Goal: Book appointment/travel/reservation

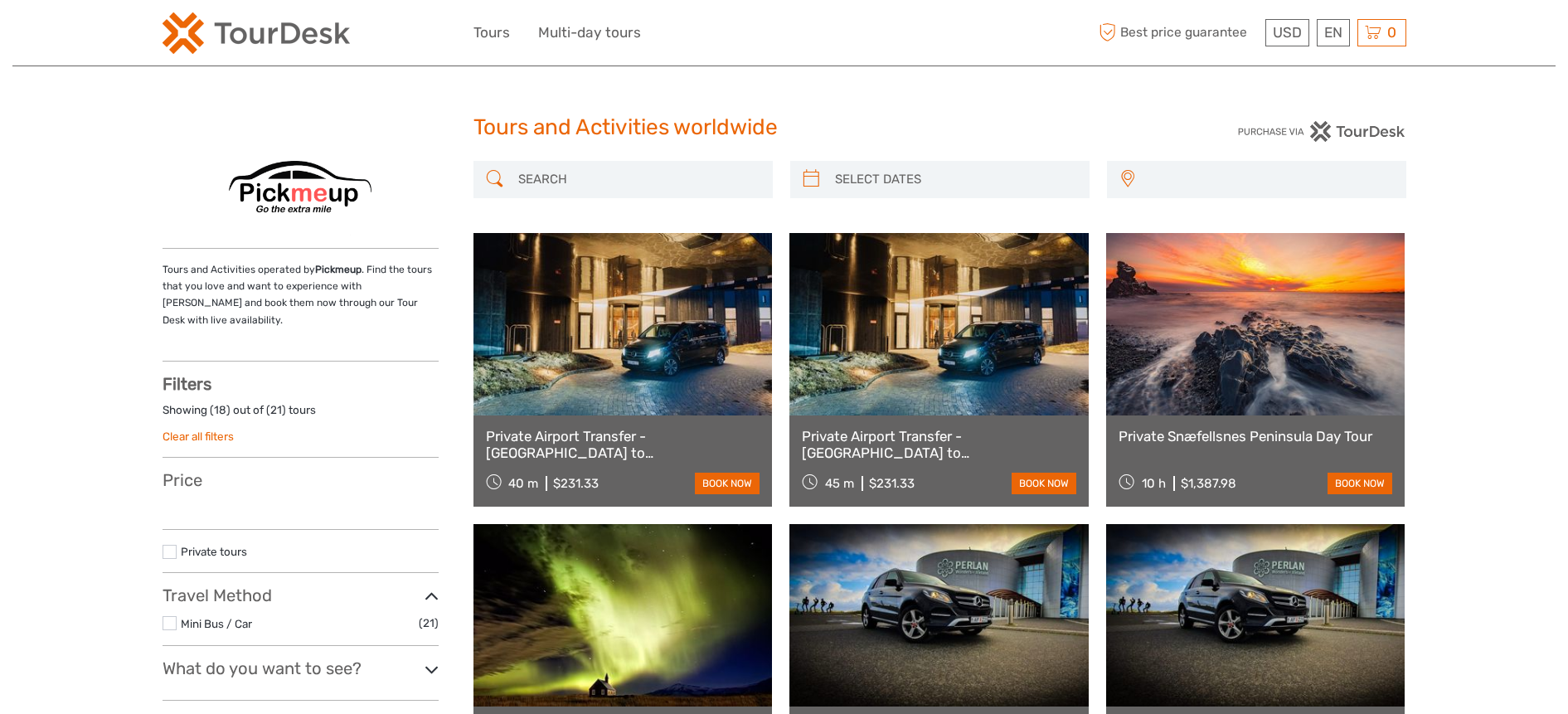
click at [659, 322] on link at bounding box center [623, 324] width 300 height 182
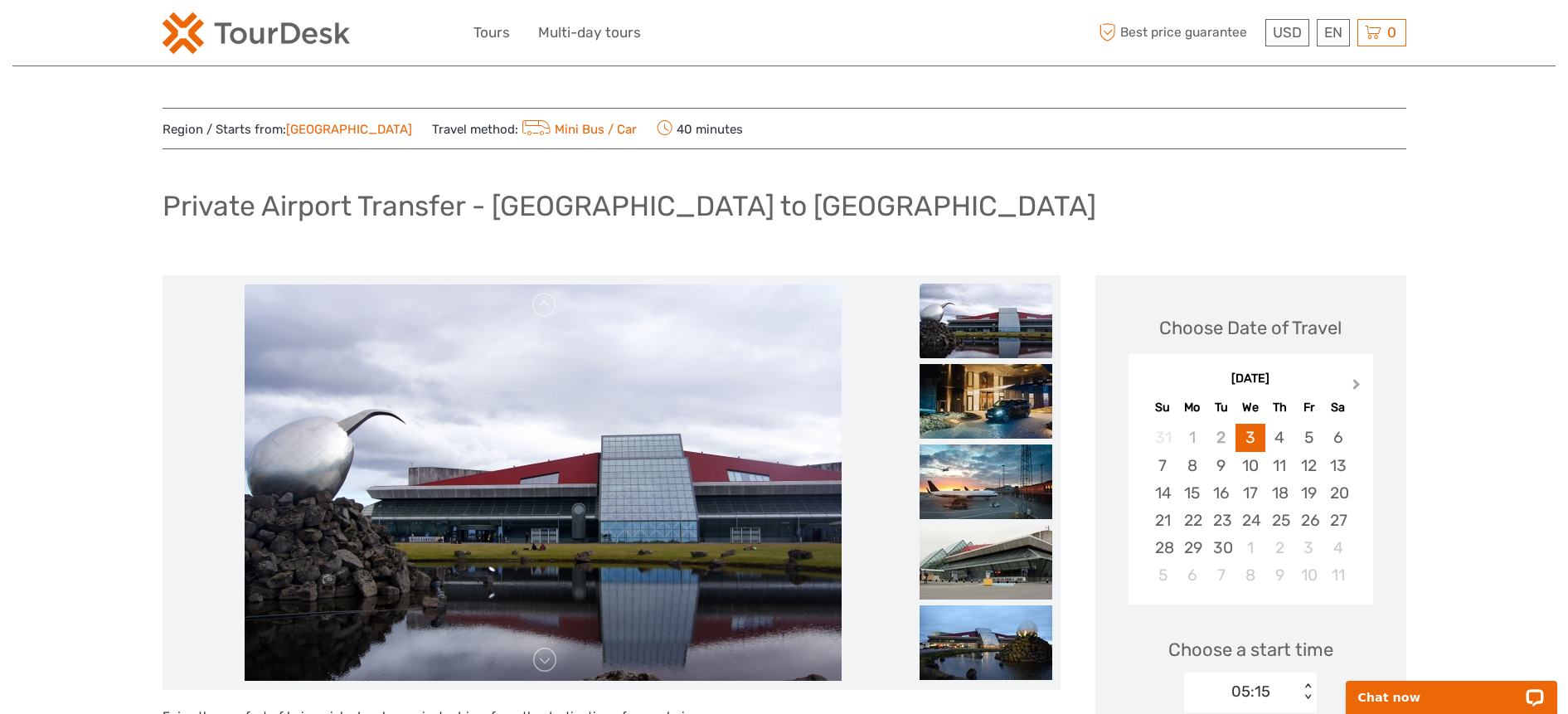
click at [1357, 383] on span "Next Month" at bounding box center [1357, 387] width 0 height 24
click at [1258, 519] on div "24" at bounding box center [1249, 520] width 29 height 27
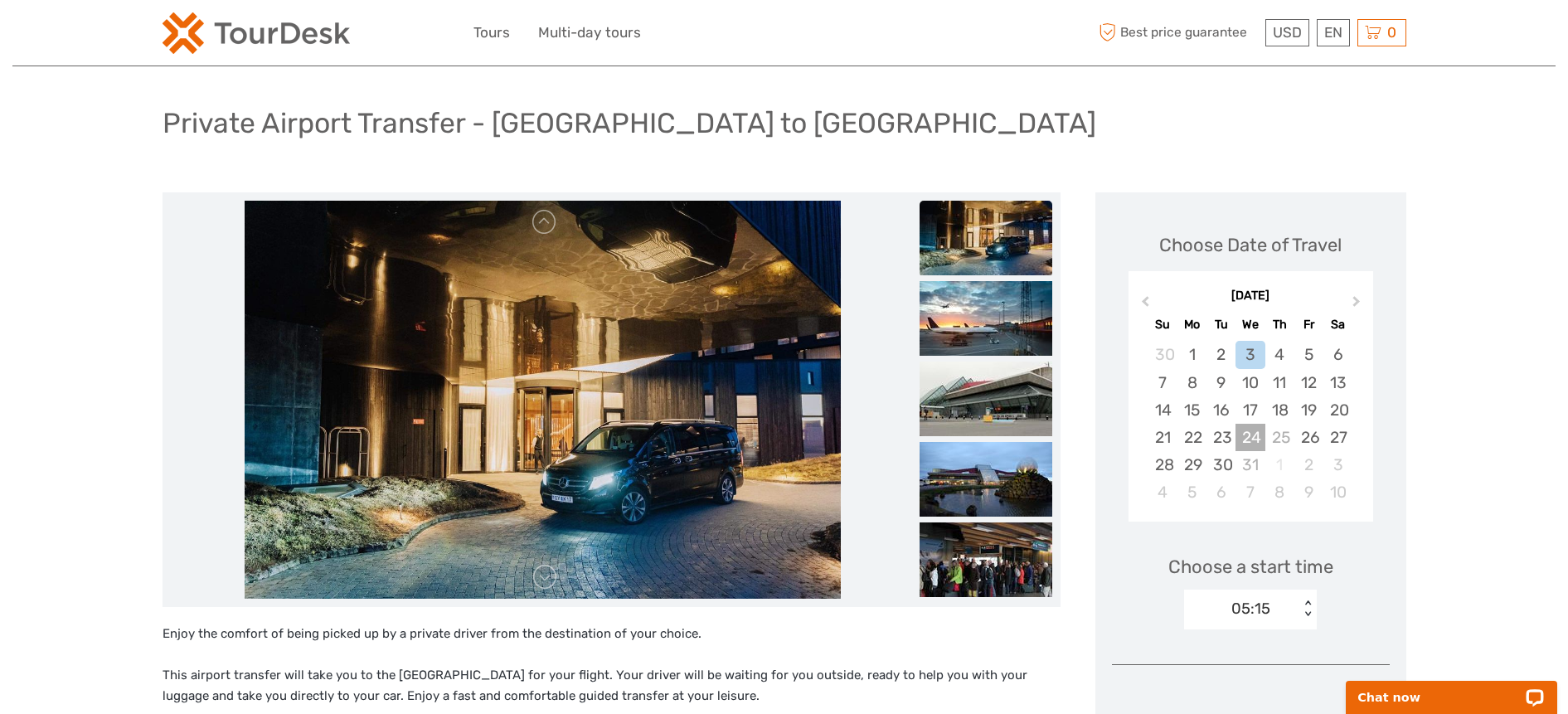
click at [1255, 435] on div "24" at bounding box center [1249, 437] width 29 height 27
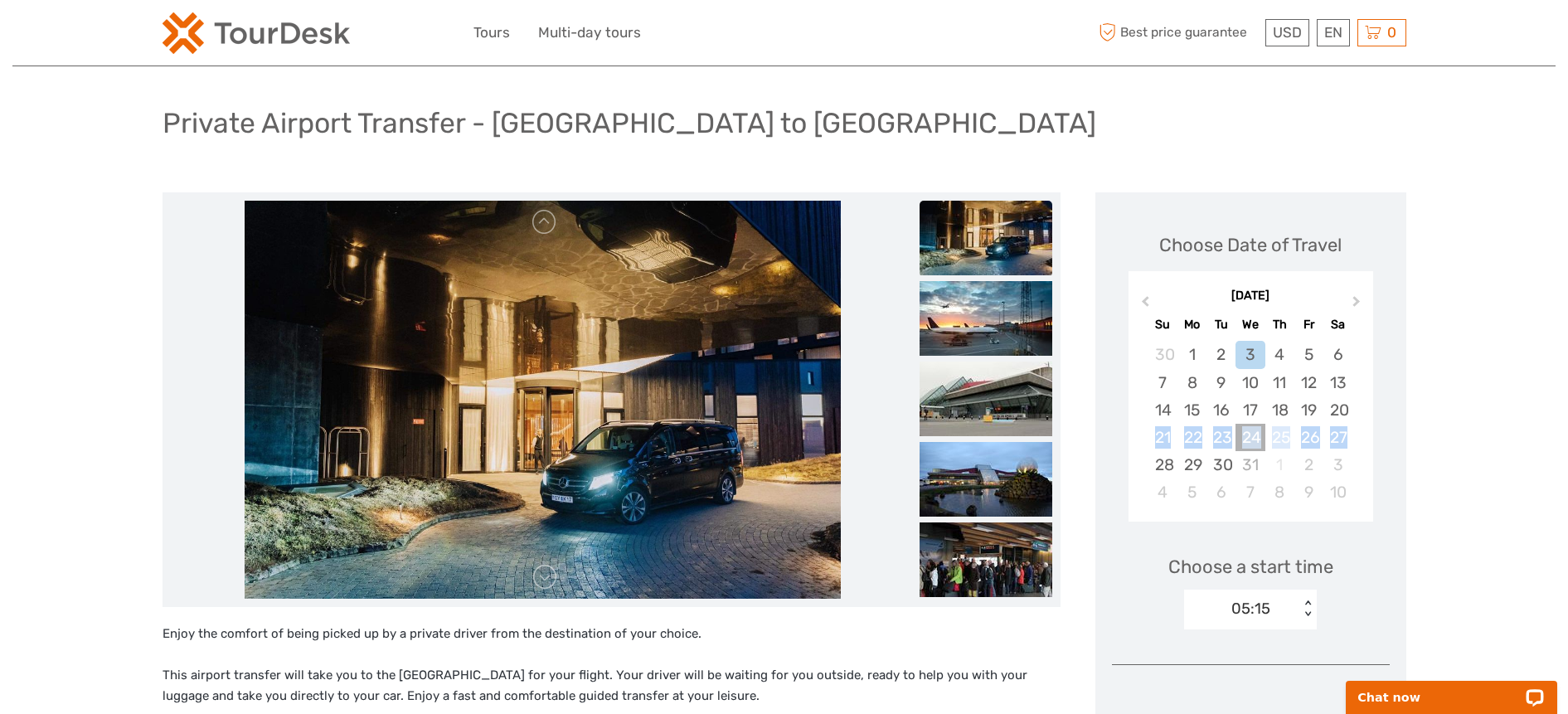
click at [1255, 435] on div "24" at bounding box center [1249, 437] width 29 height 27
